Goal: Find specific page/section: Find specific page/section

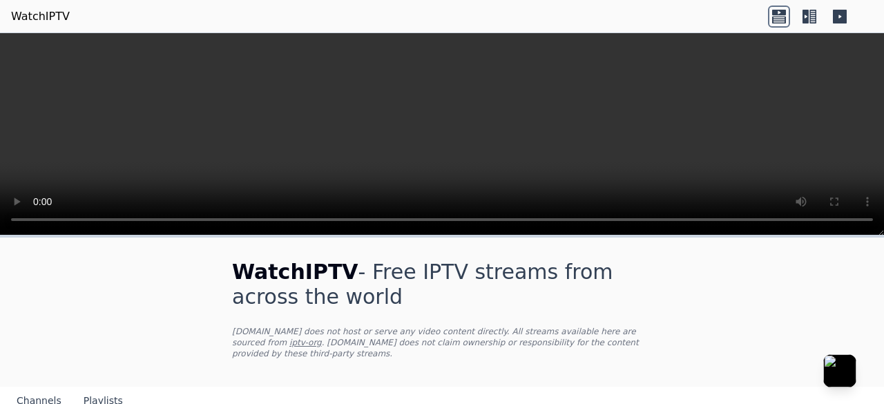
scroll to position [181, 0]
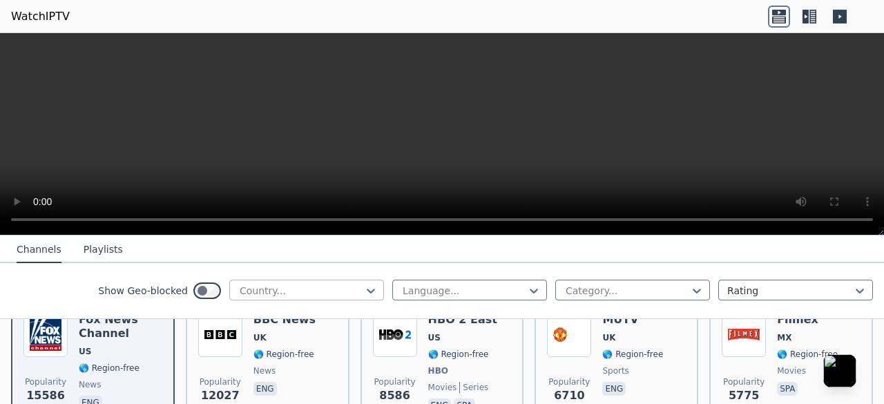
click at [318, 287] on div at bounding box center [301, 291] width 126 height 14
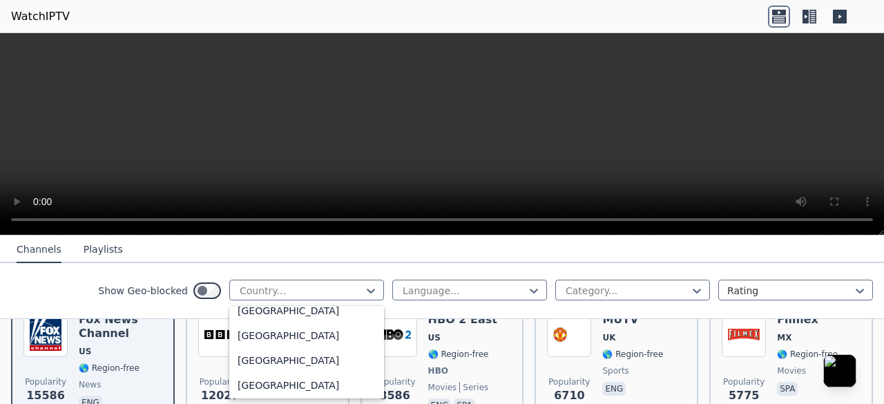
scroll to position [758, 0]
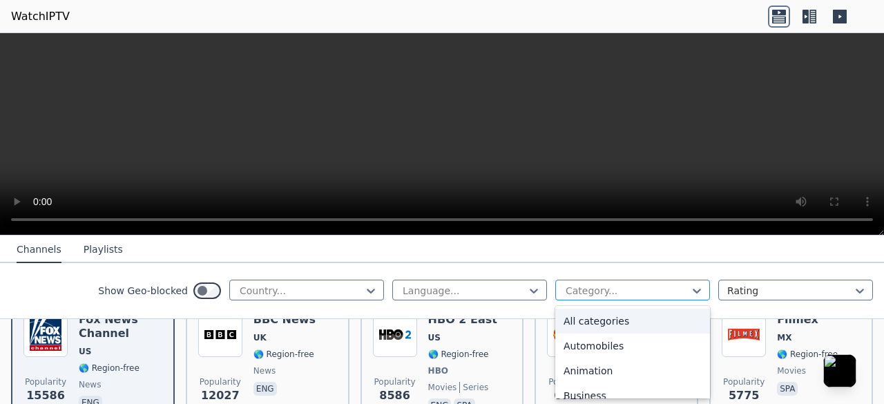
click at [555, 288] on div "Category..." at bounding box center [632, 290] width 155 height 21
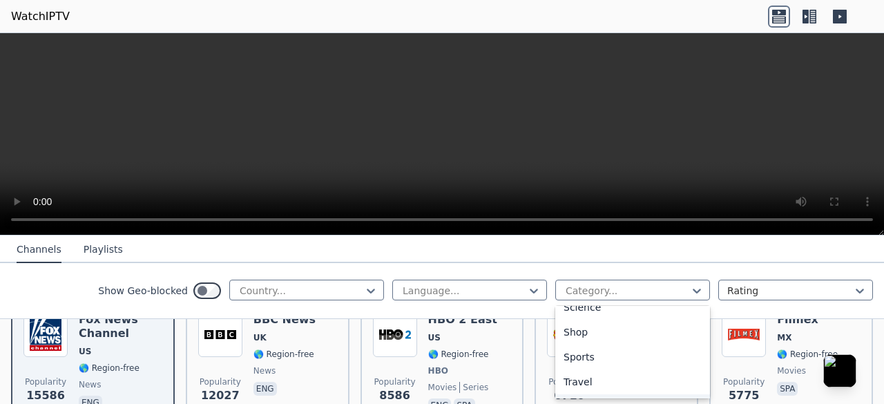
scroll to position [584, 0]
click at [578, 338] on div "Sports" at bounding box center [632, 334] width 155 height 25
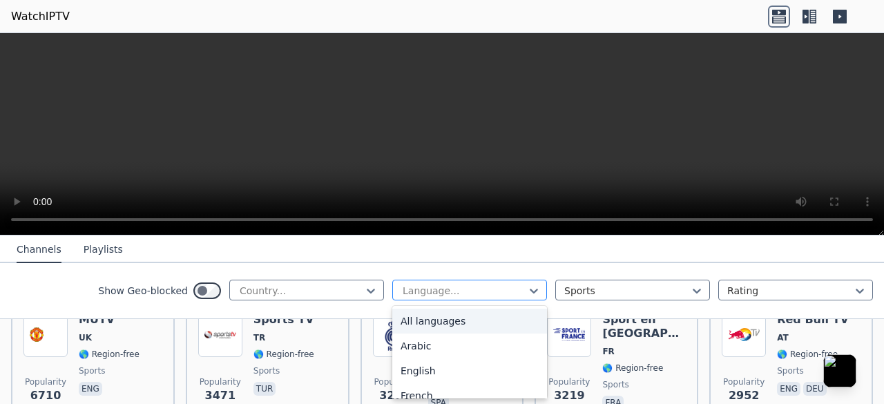
click at [515, 292] on div at bounding box center [464, 291] width 126 height 14
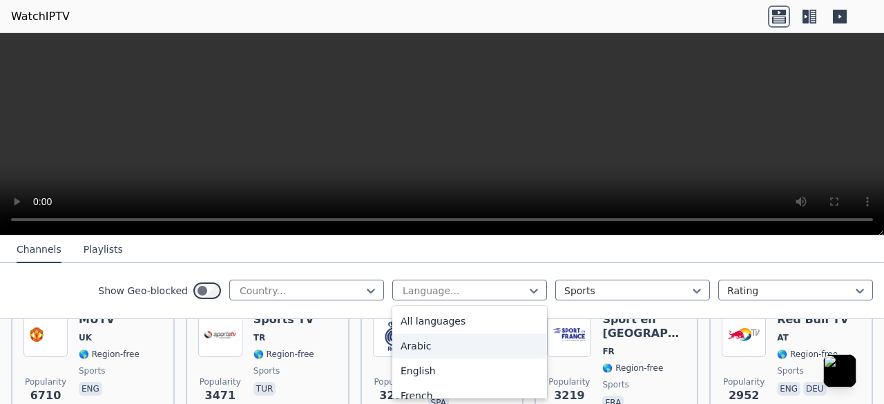
click at [472, 344] on div "Arabic" at bounding box center [469, 346] width 155 height 25
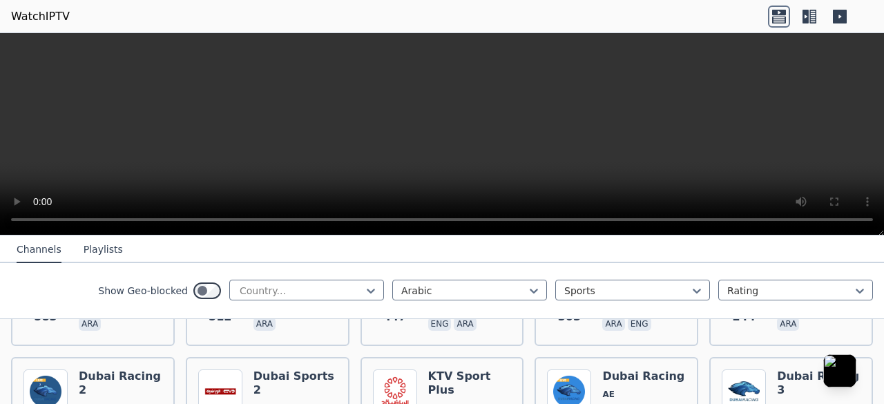
scroll to position [394, 0]
